Goal: Information Seeking & Learning: Understand process/instructions

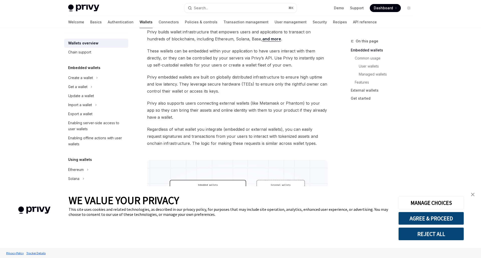
scroll to position [58, 0]
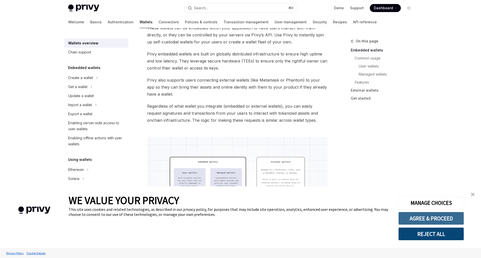
click at [430, 217] on button "AGREE & PROCEED" at bounding box center [432, 218] width 66 height 13
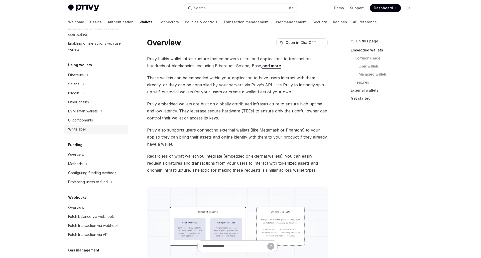
scroll to position [124, 0]
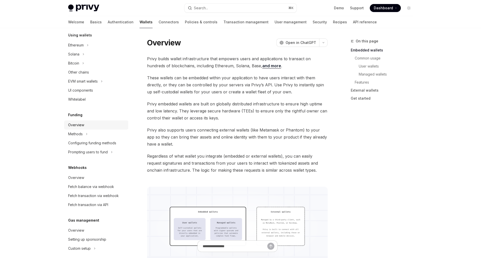
click at [85, 129] on link "Overview" at bounding box center [96, 124] width 64 height 9
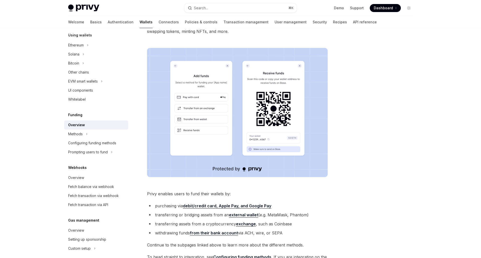
scroll to position [144, 0]
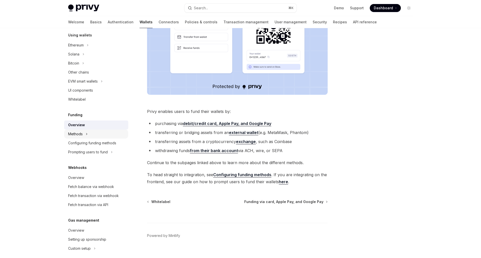
click at [107, 133] on div "Methods" at bounding box center [96, 133] width 64 height 9
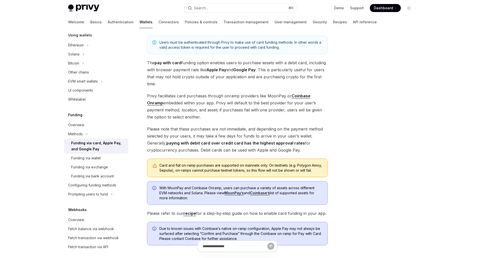
scroll to position [110, 0]
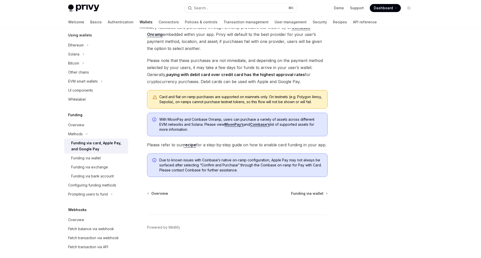
click at [186, 146] on link "recipe" at bounding box center [190, 144] width 13 height 5
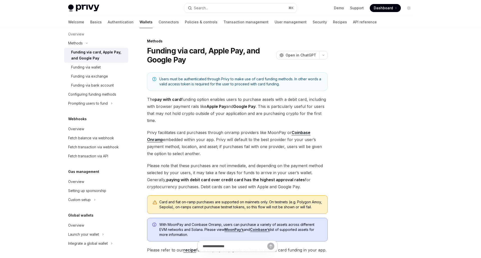
type textarea "*"
click at [254, 142] on span "Privy facilitates card purchases through onramp providers like MoonPay or Coinb…" at bounding box center [237, 143] width 181 height 28
